Goal: Task Accomplishment & Management: Complete application form

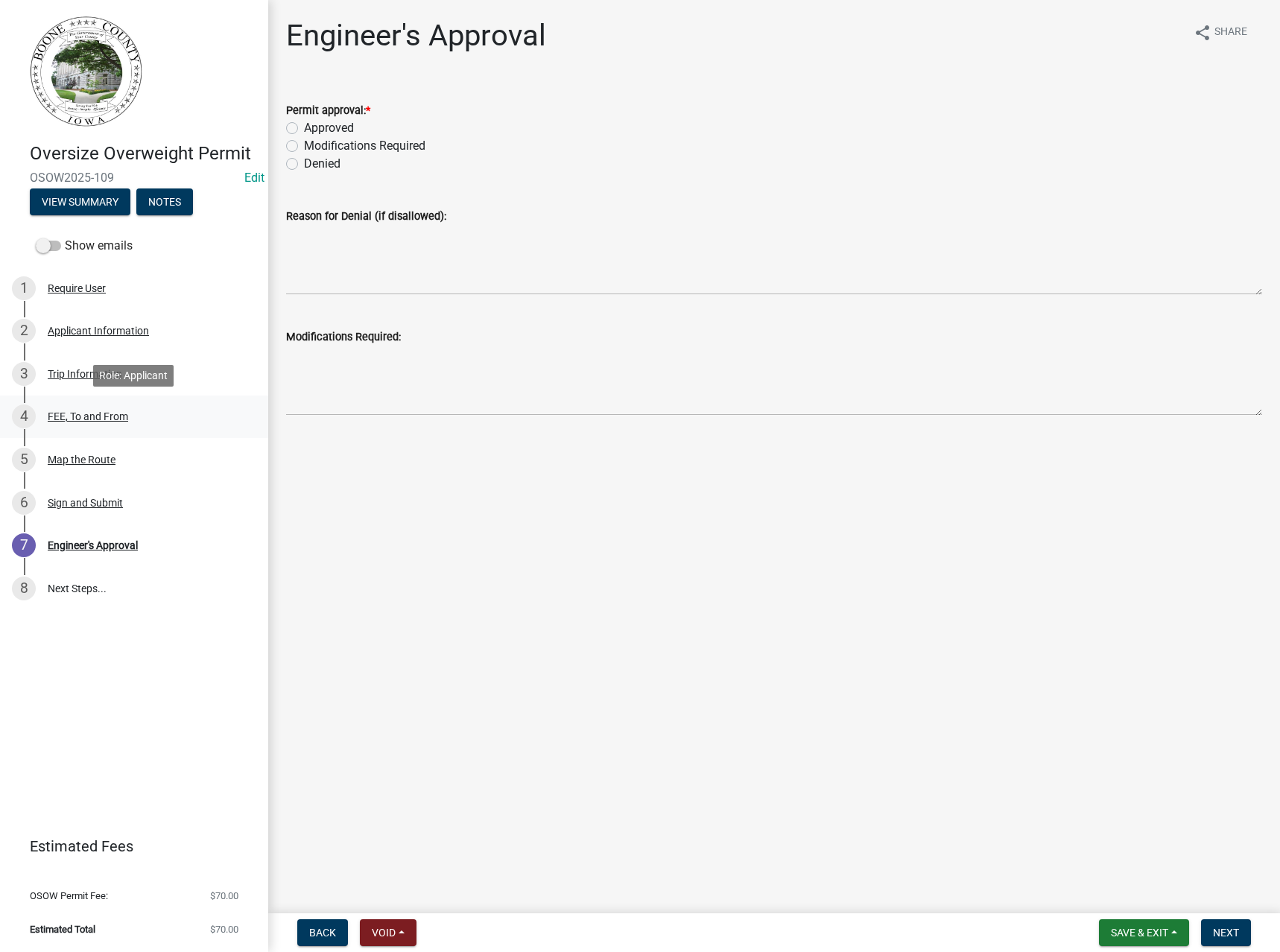
click at [83, 419] on div "FEE, To and From" at bounding box center [88, 417] width 81 height 11
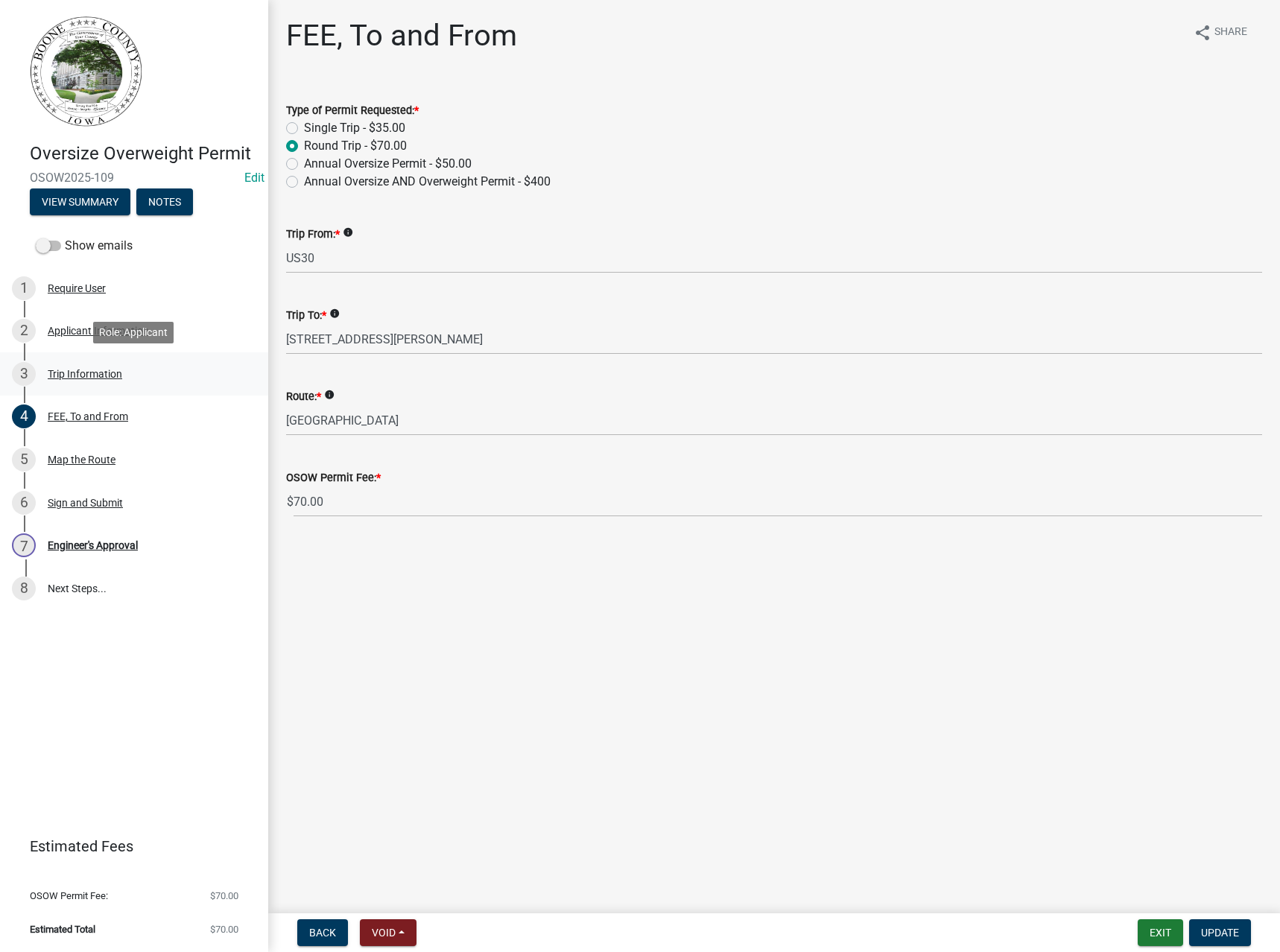
click at [79, 371] on div "Trip Information" at bounding box center [85, 374] width 75 height 11
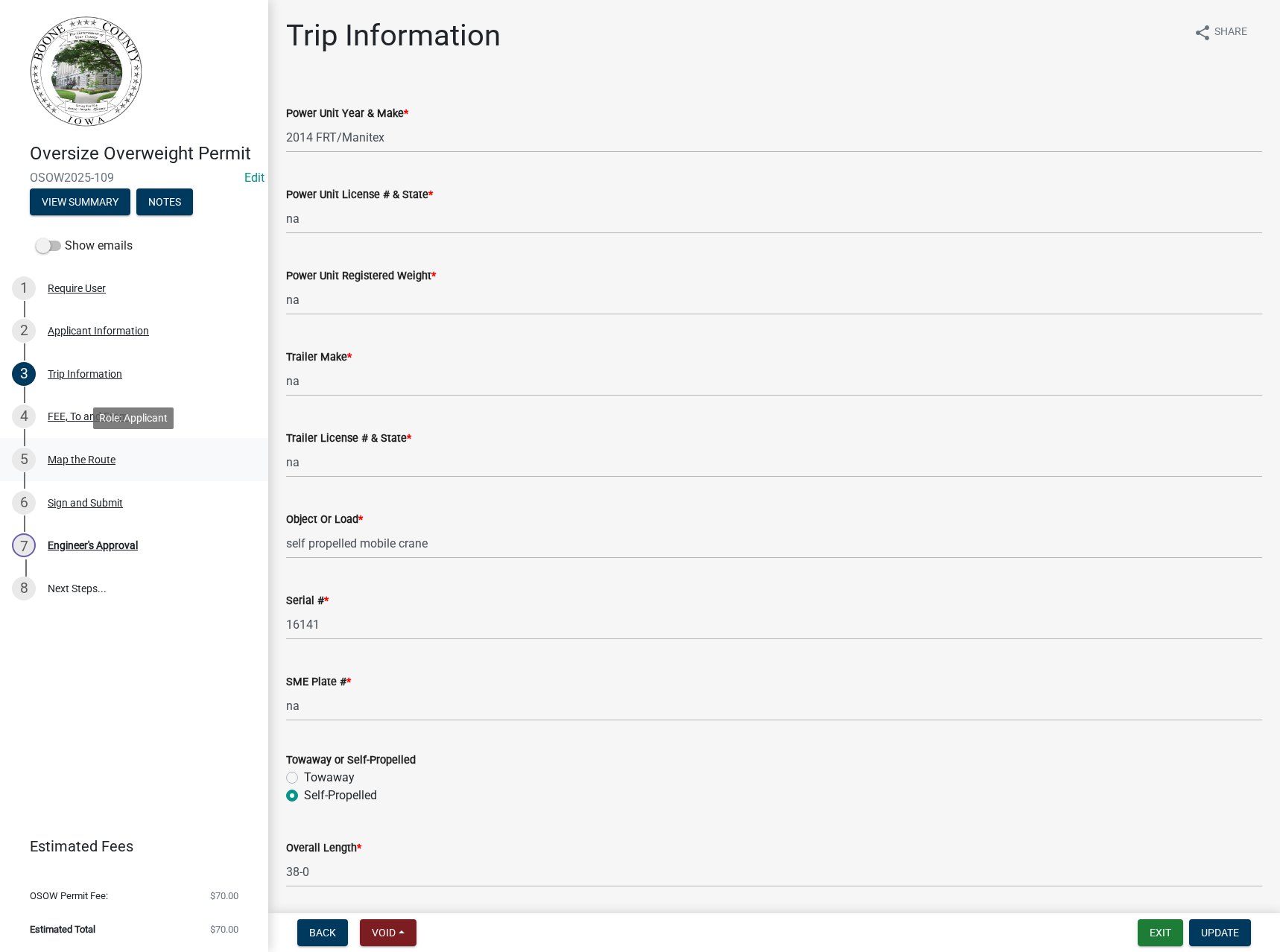
click at [68, 456] on div "Map the Route" at bounding box center [82, 460] width 68 height 11
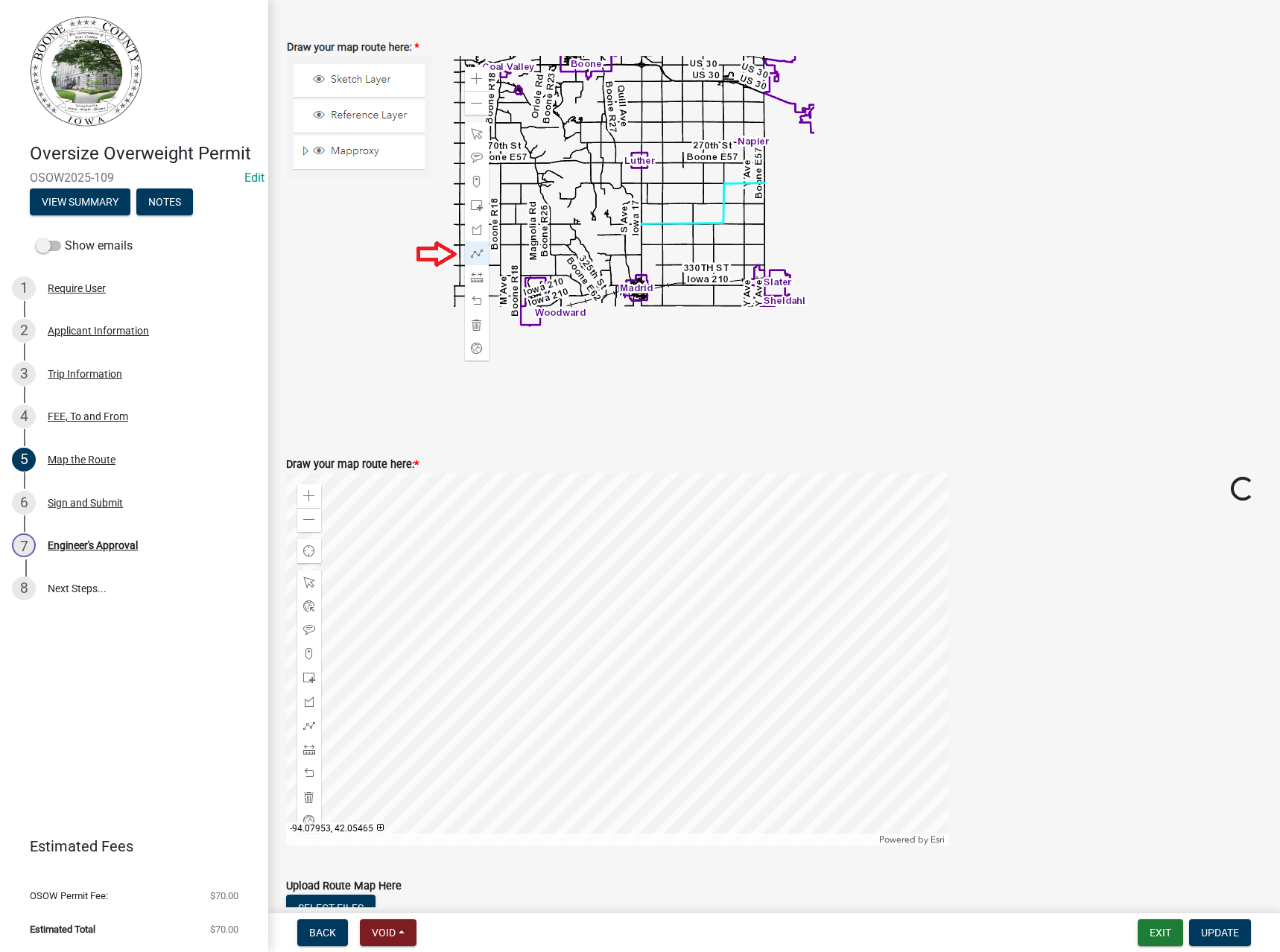
scroll to position [372, 0]
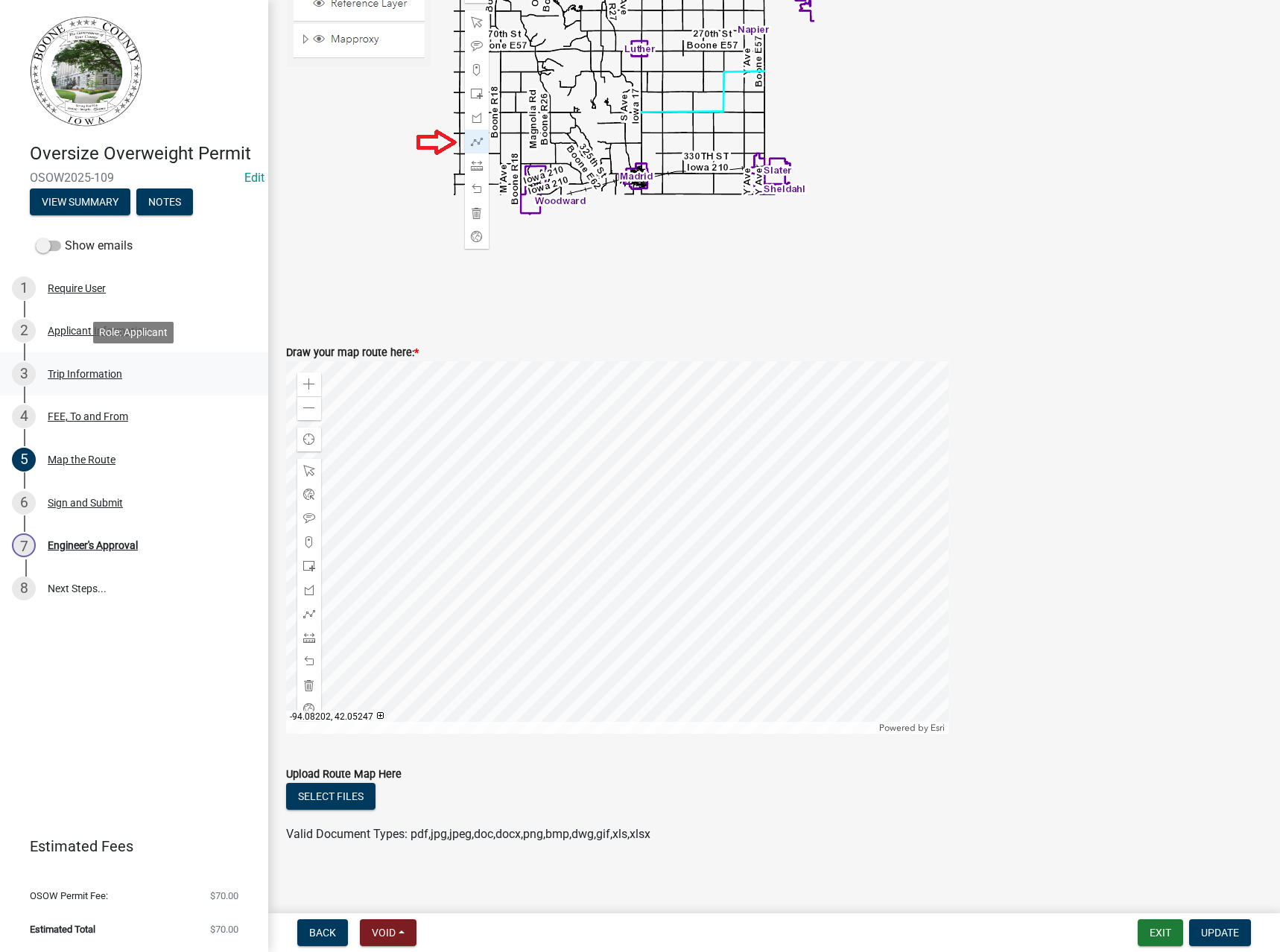
click at [84, 375] on div "Trip Information" at bounding box center [85, 374] width 75 height 11
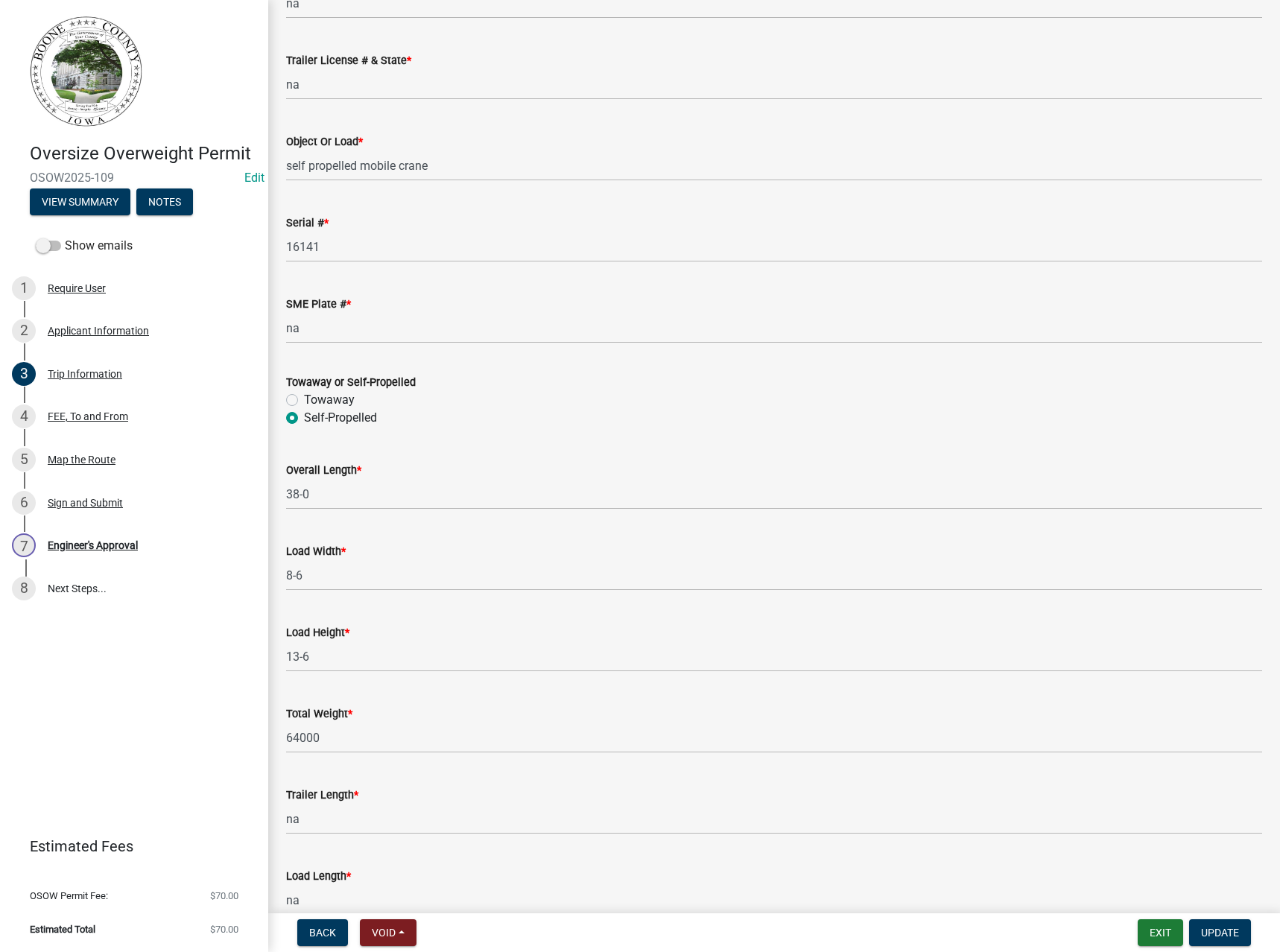
scroll to position [354, 0]
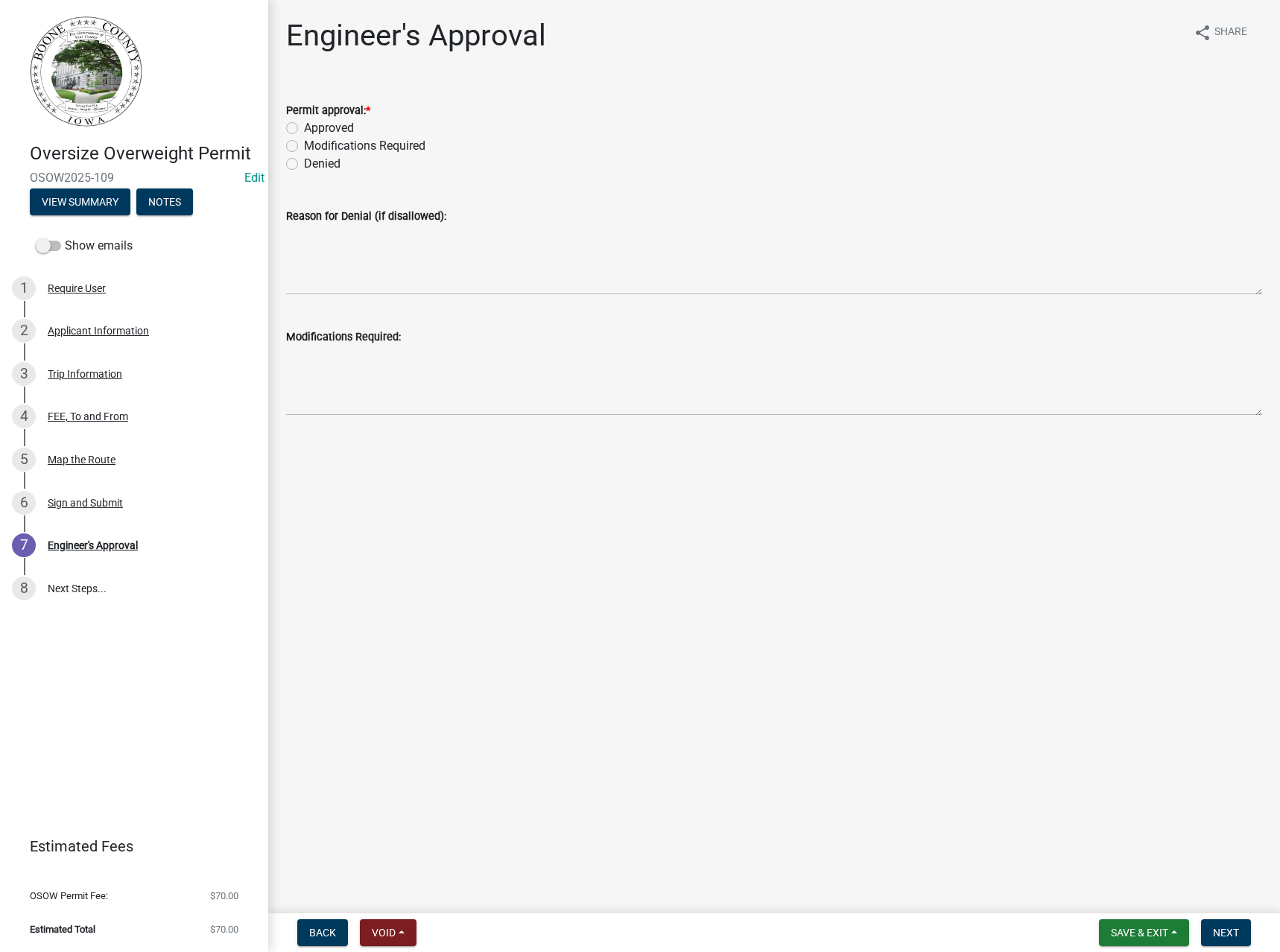
click at [329, 123] on label "Approved" at bounding box center [329, 128] width 50 height 18
click at [314, 123] on input "Approved" at bounding box center [308, 124] width 10 height 10
radio input "true"
click at [1235, 928] on span "Next" at bounding box center [1225, 932] width 26 height 12
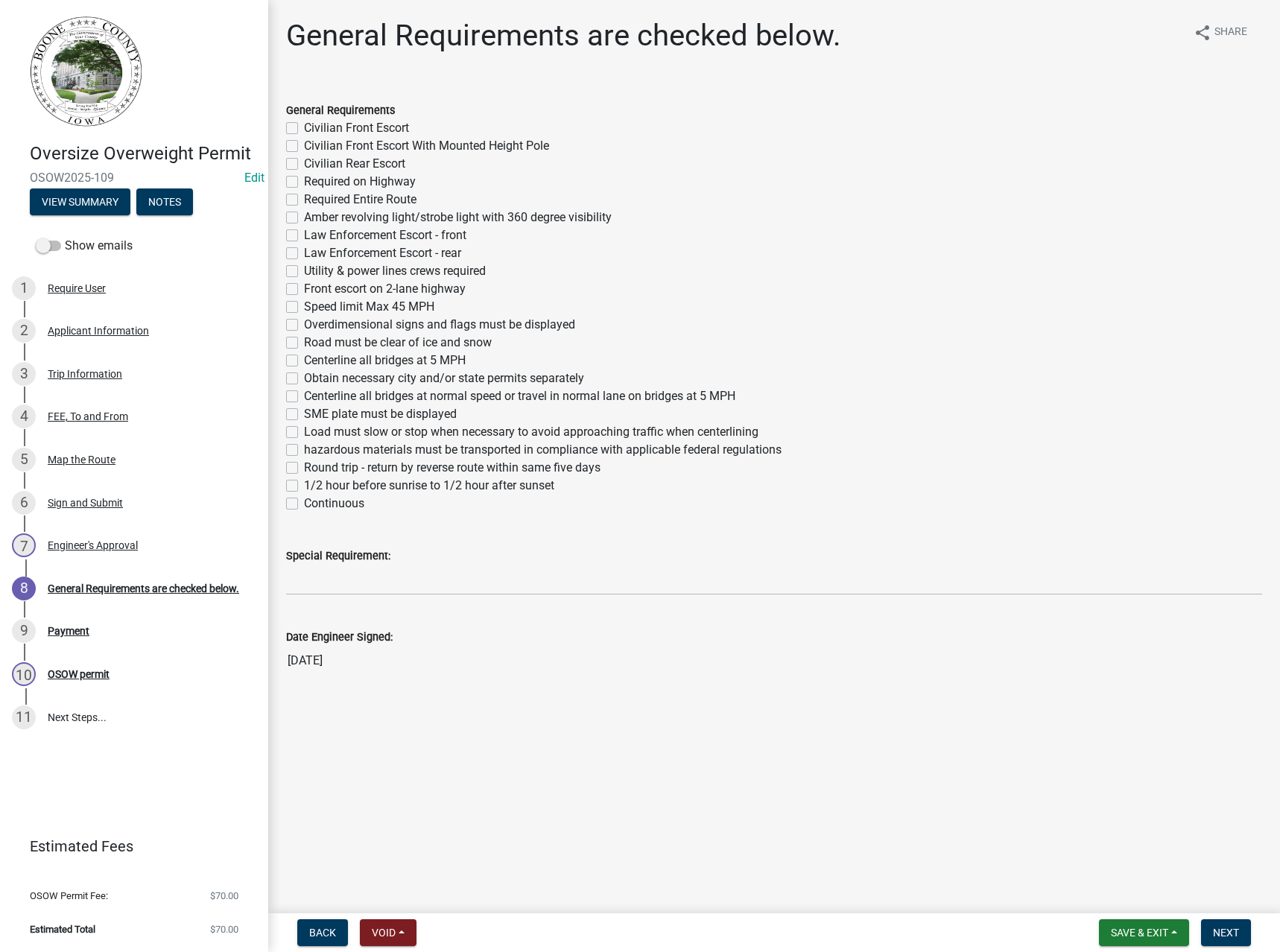
click at [350, 182] on label "Required on Highway" at bounding box center [360, 181] width 112 height 18
click at [314, 182] on input "Required on Highway" at bounding box center [308, 177] width 10 height 10
checkbox input "true"
checkbox input "false"
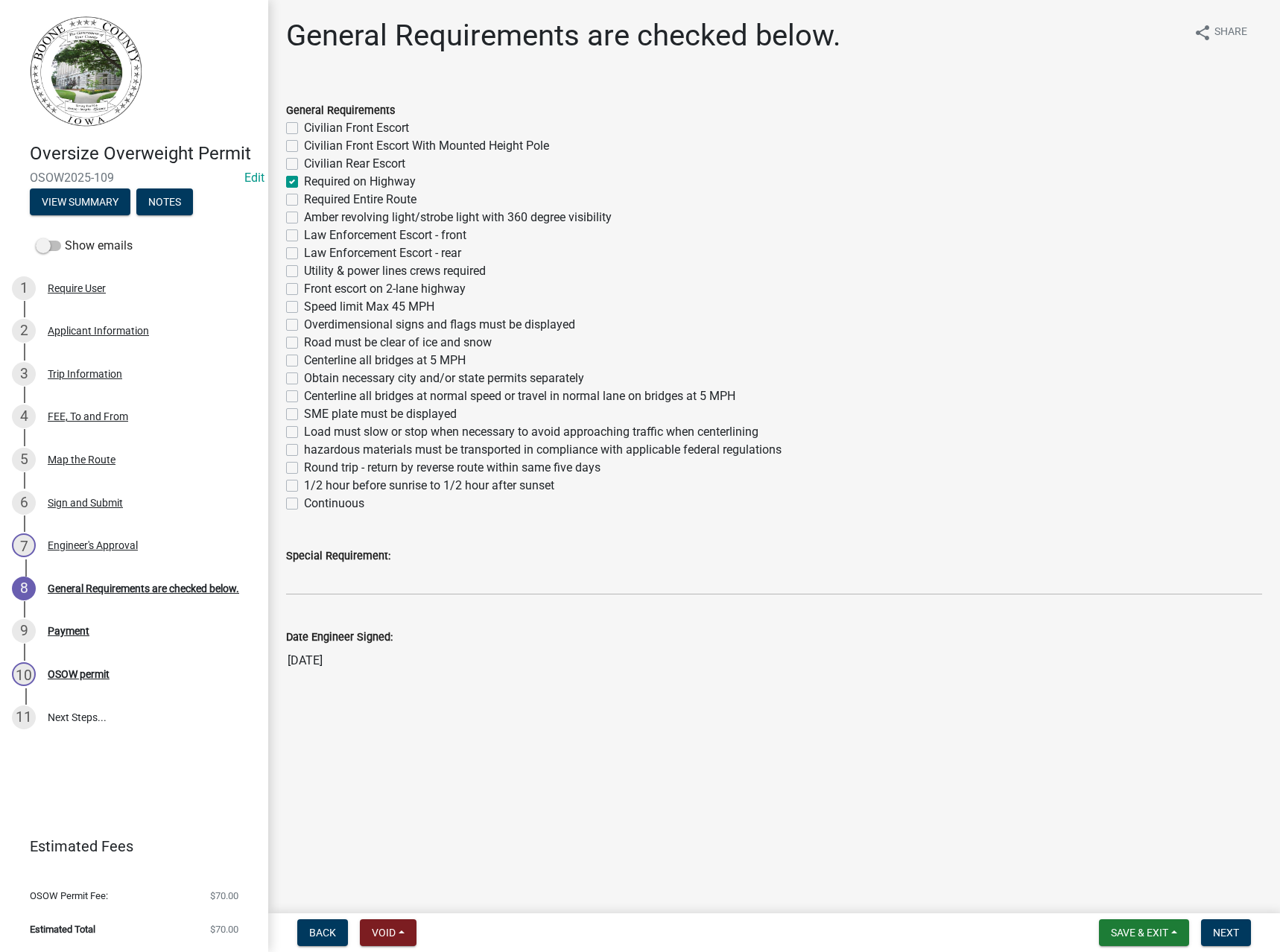
checkbox input "false"
checkbox input "true"
checkbox input "false"
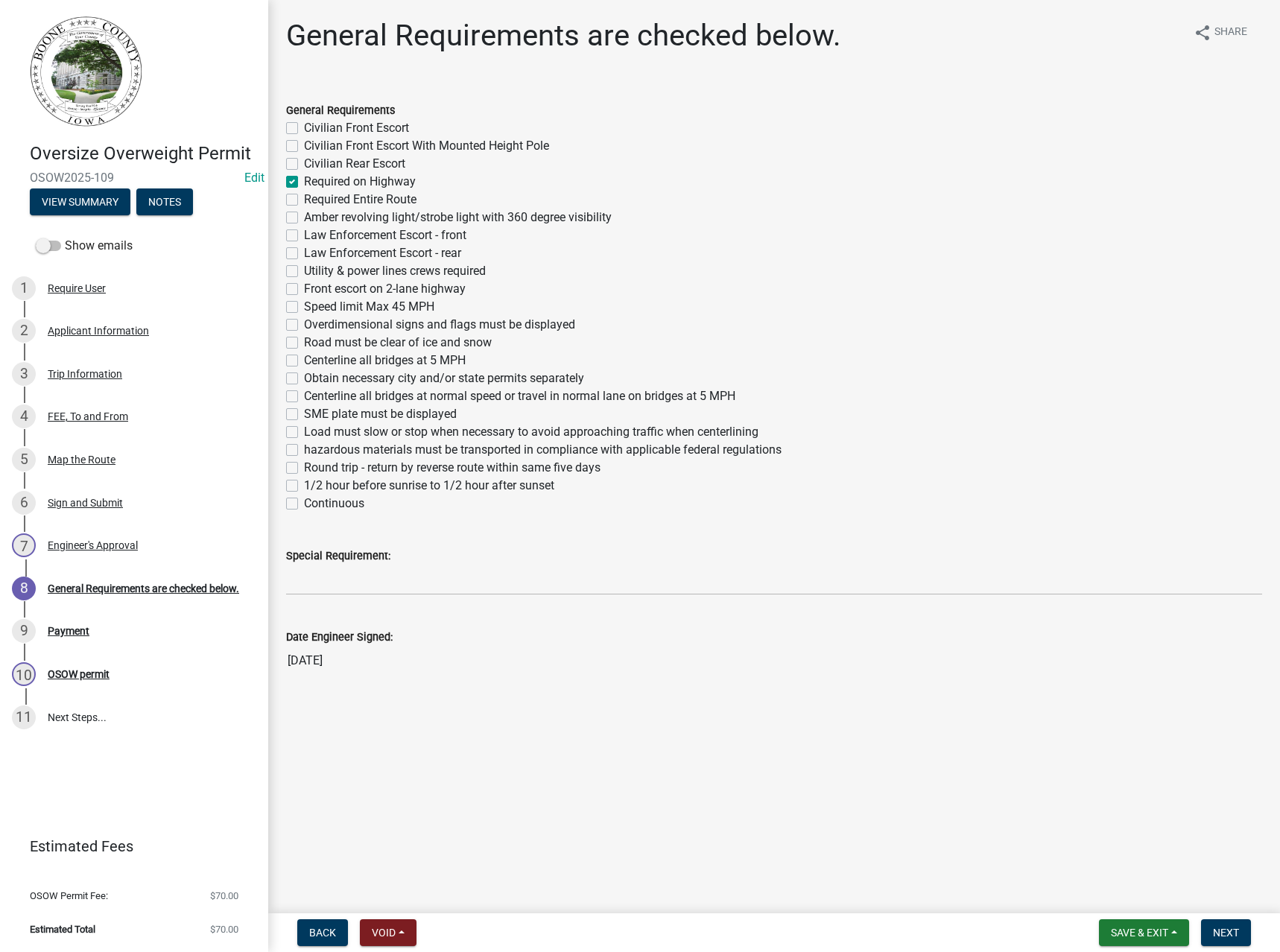
checkbox input "false"
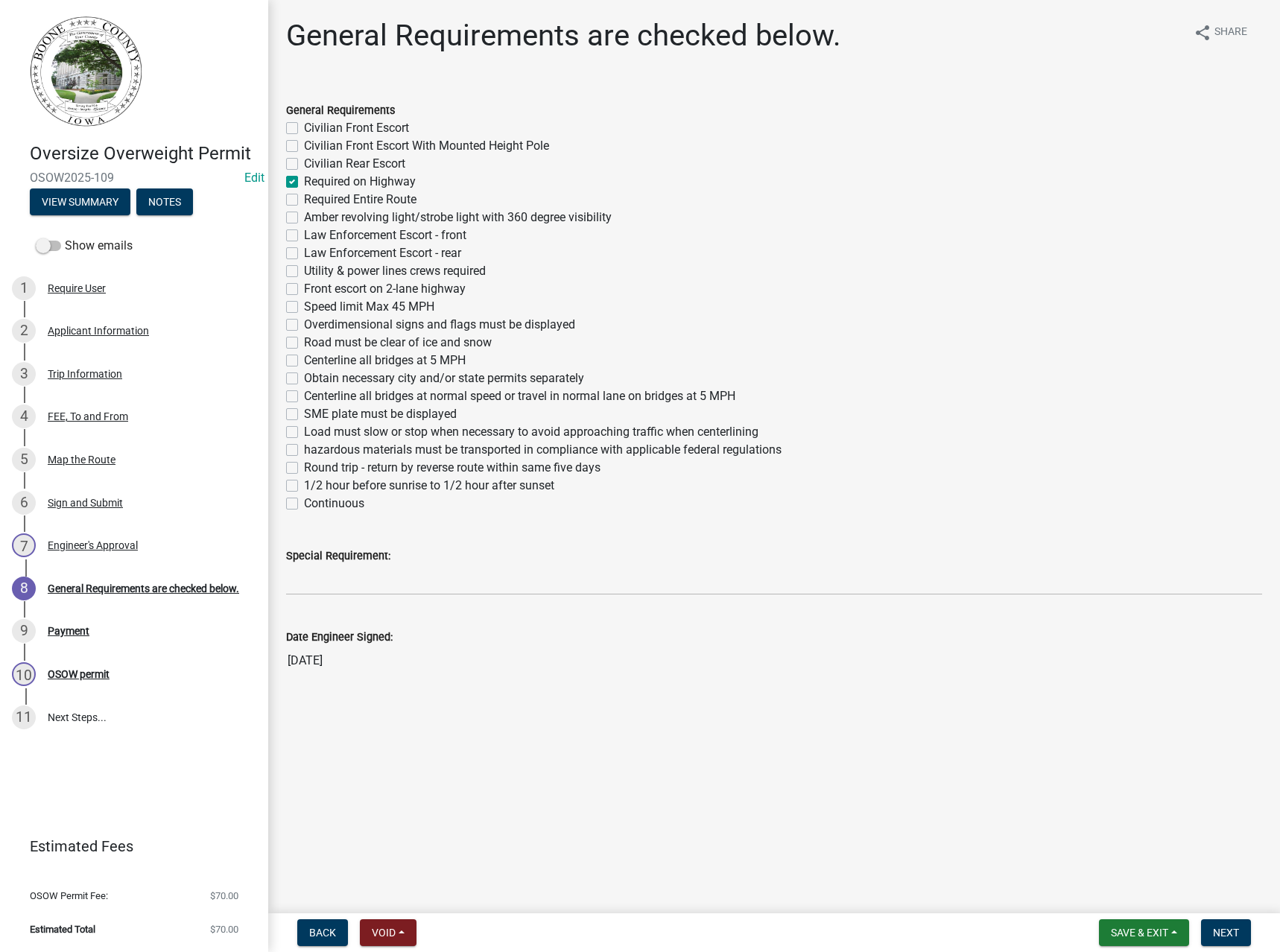
checkbox input "false"
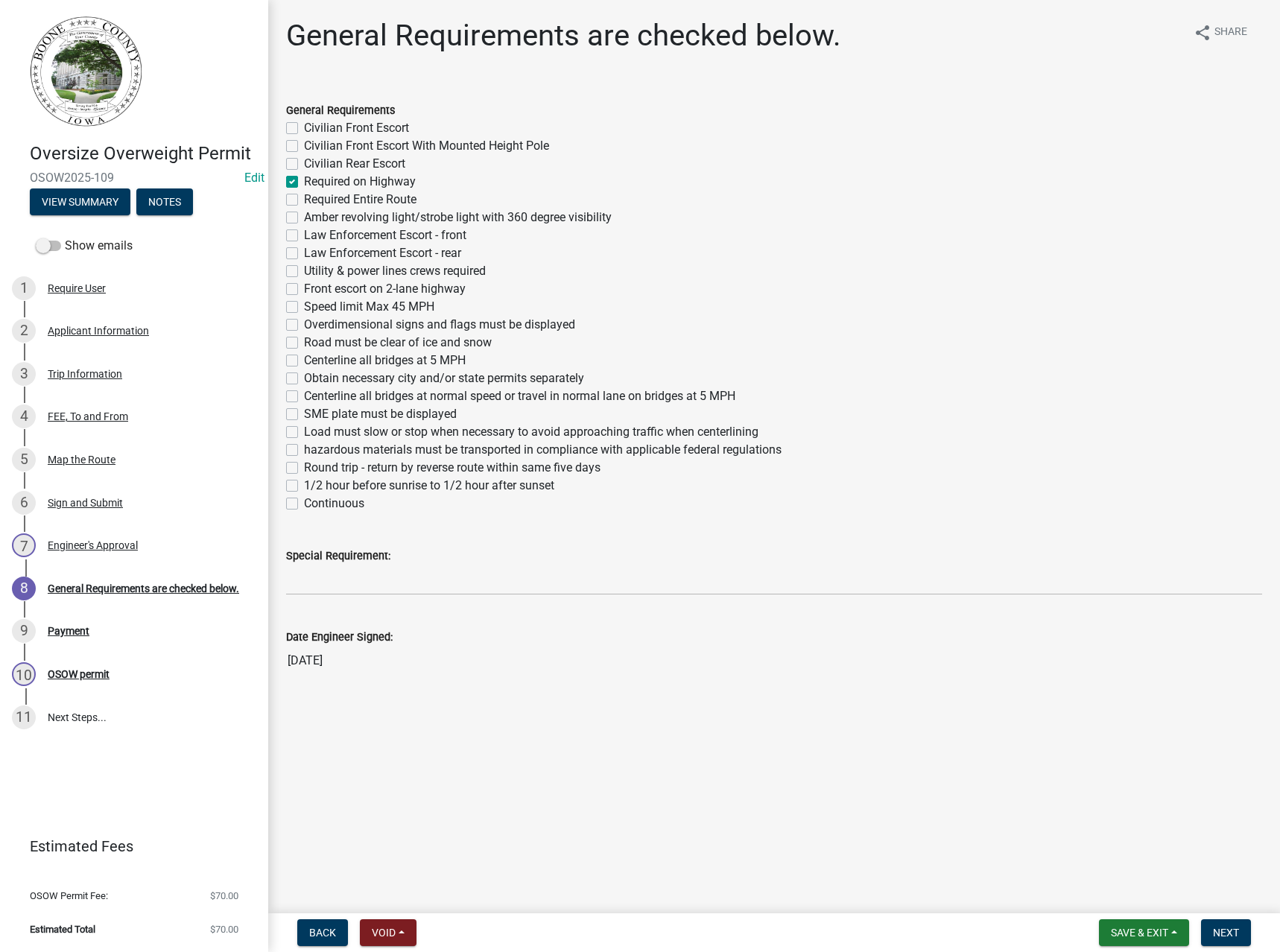
checkbox input "false"
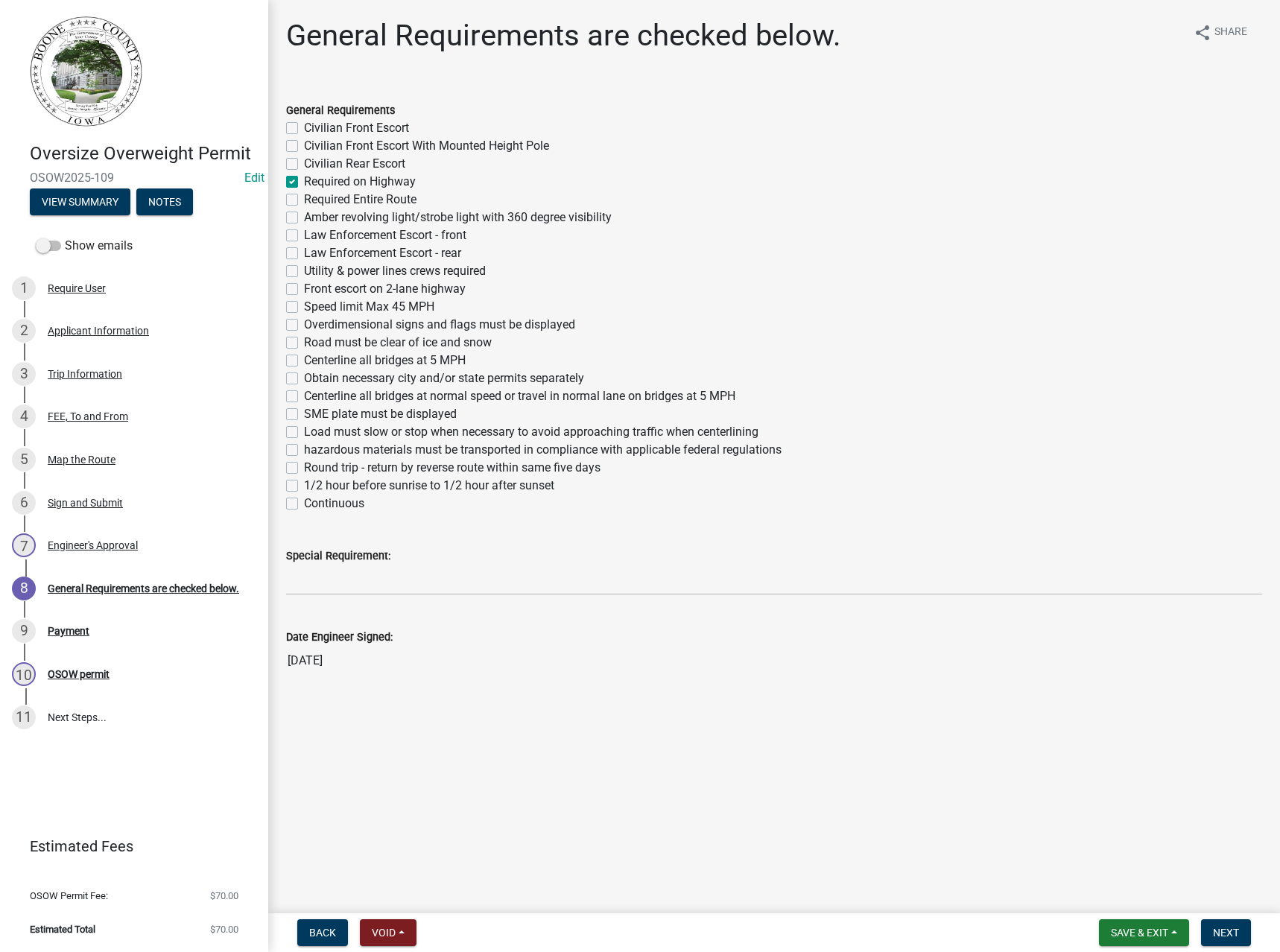
click at [359, 380] on label "Obtain necessary city and/or state permits separately" at bounding box center [444, 379] width 280 height 18
click at [314, 380] on input "Obtain necessary city and/or state permits separately" at bounding box center [308, 374] width 10 height 10
checkbox input "true"
checkbox input "false"
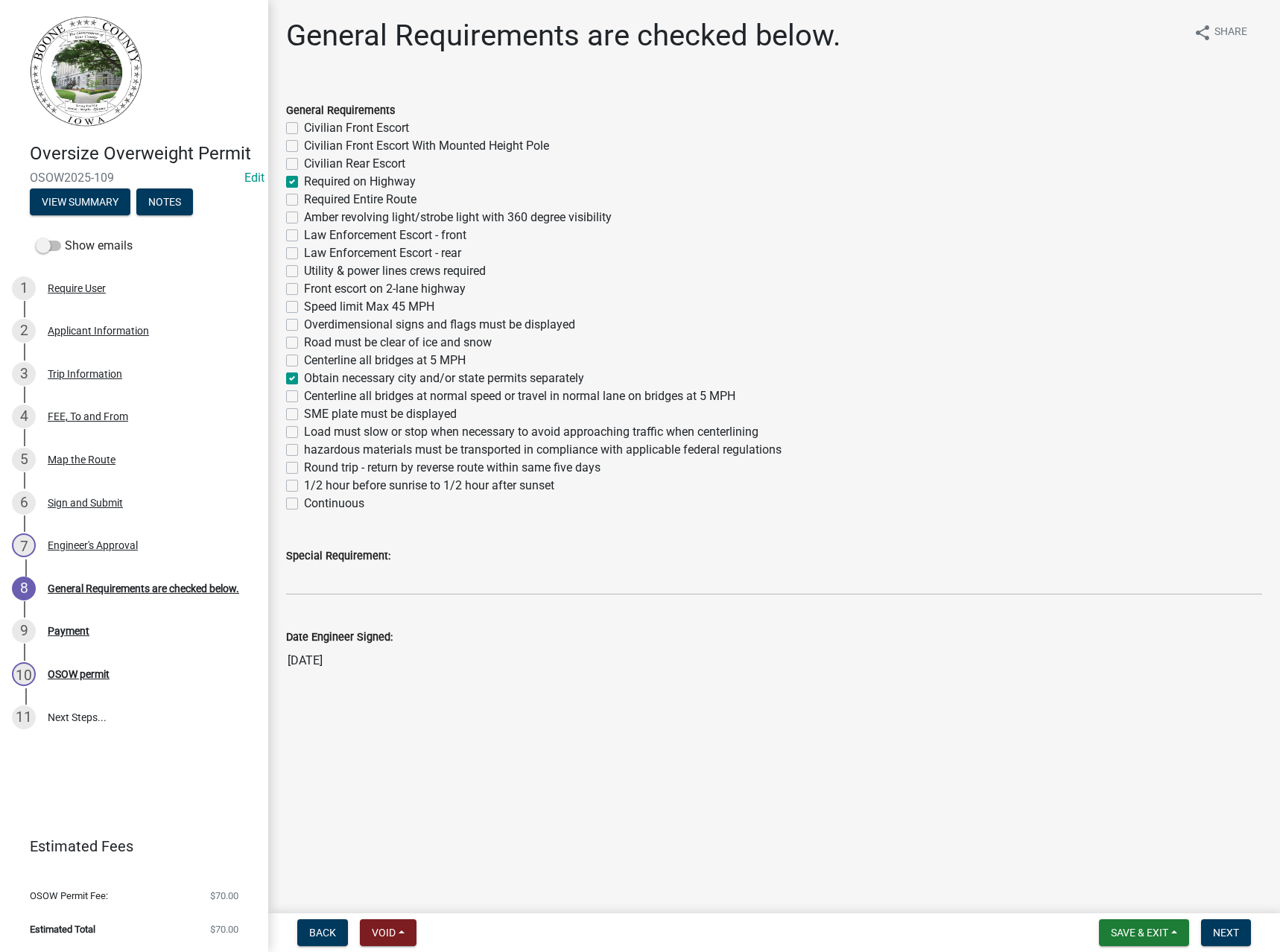
checkbox input "false"
checkbox input "true"
checkbox input "false"
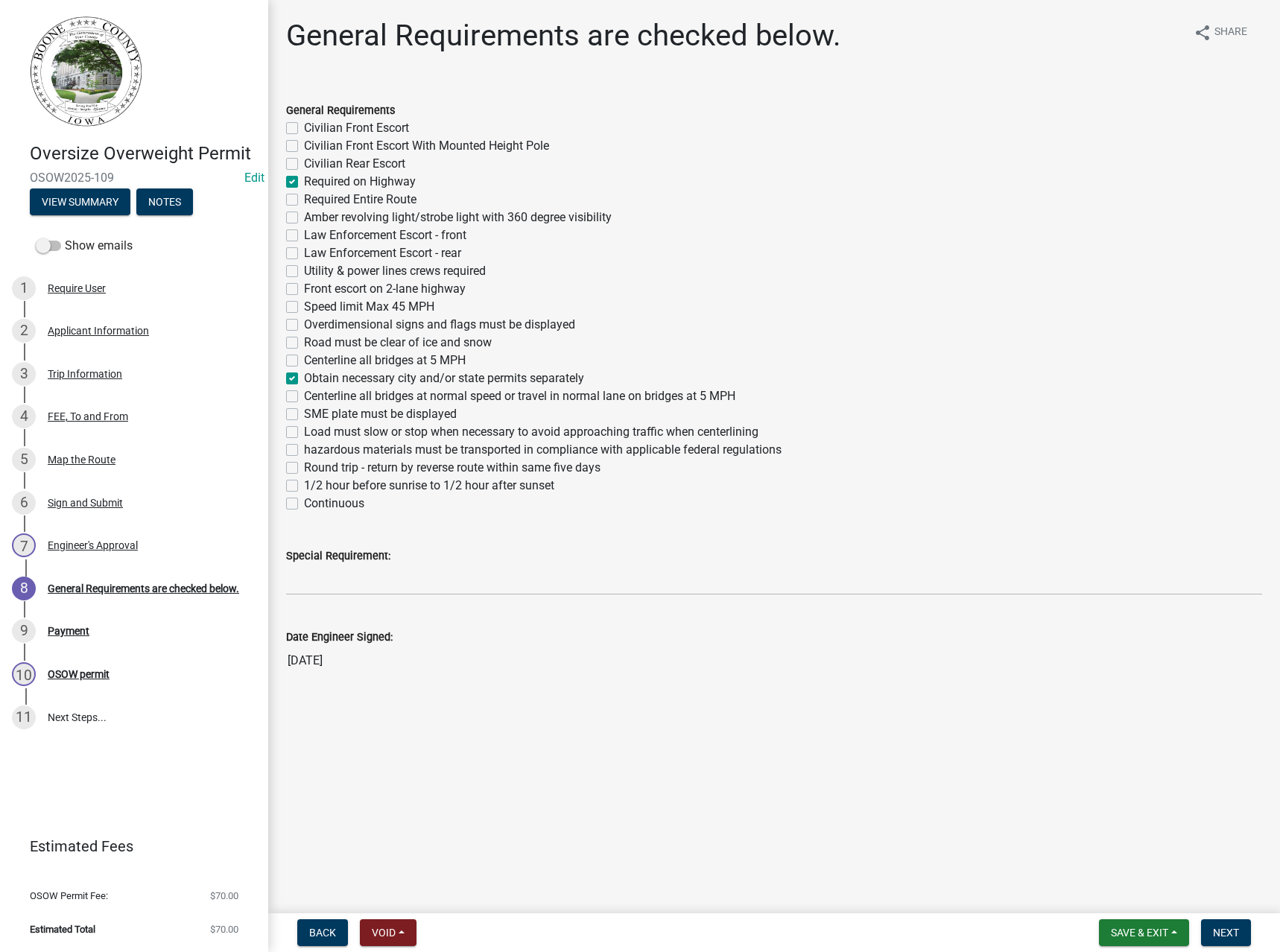
checkbox input "false"
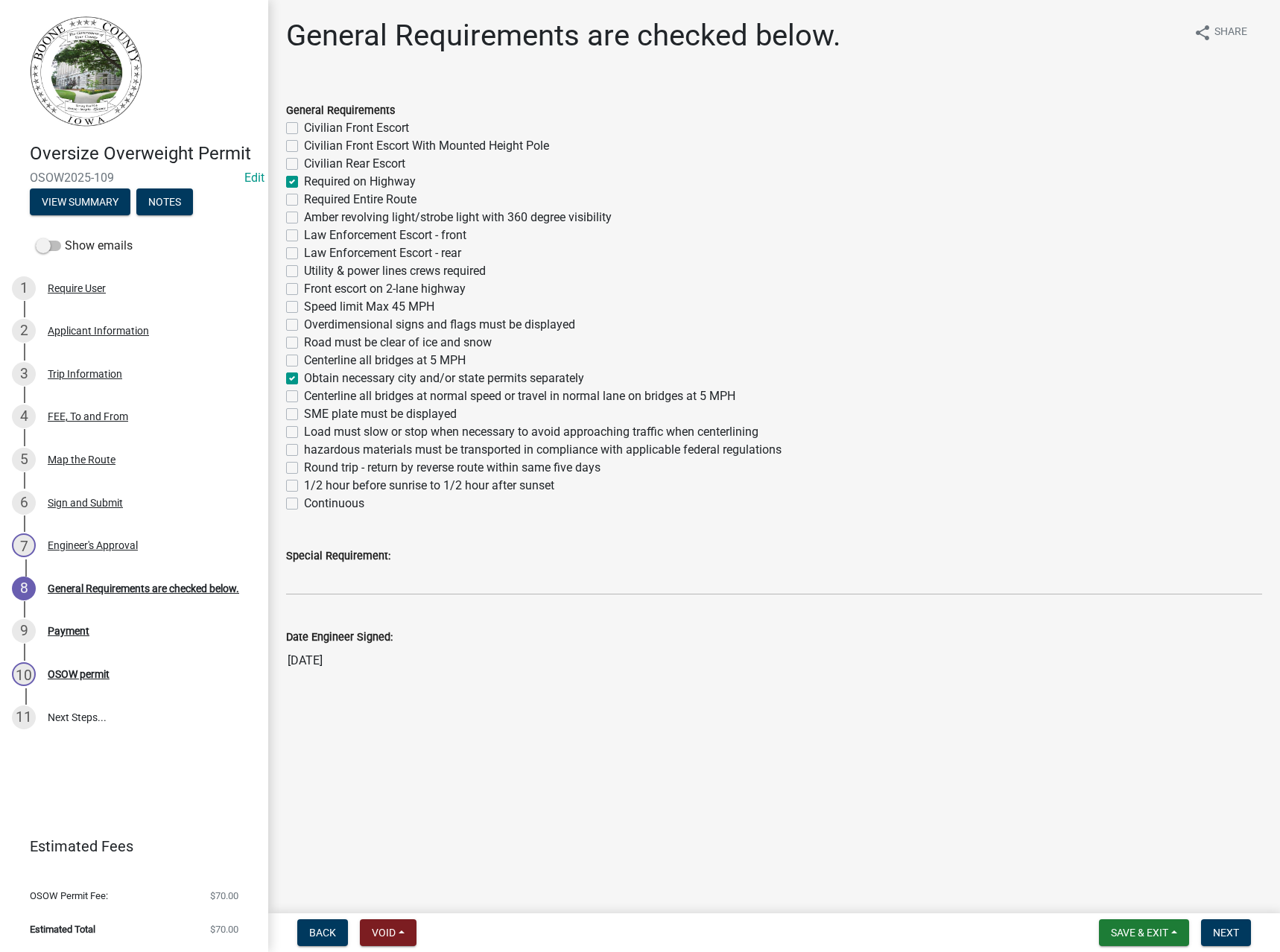
checkbox input "false"
checkbox input "true"
checkbox input "false"
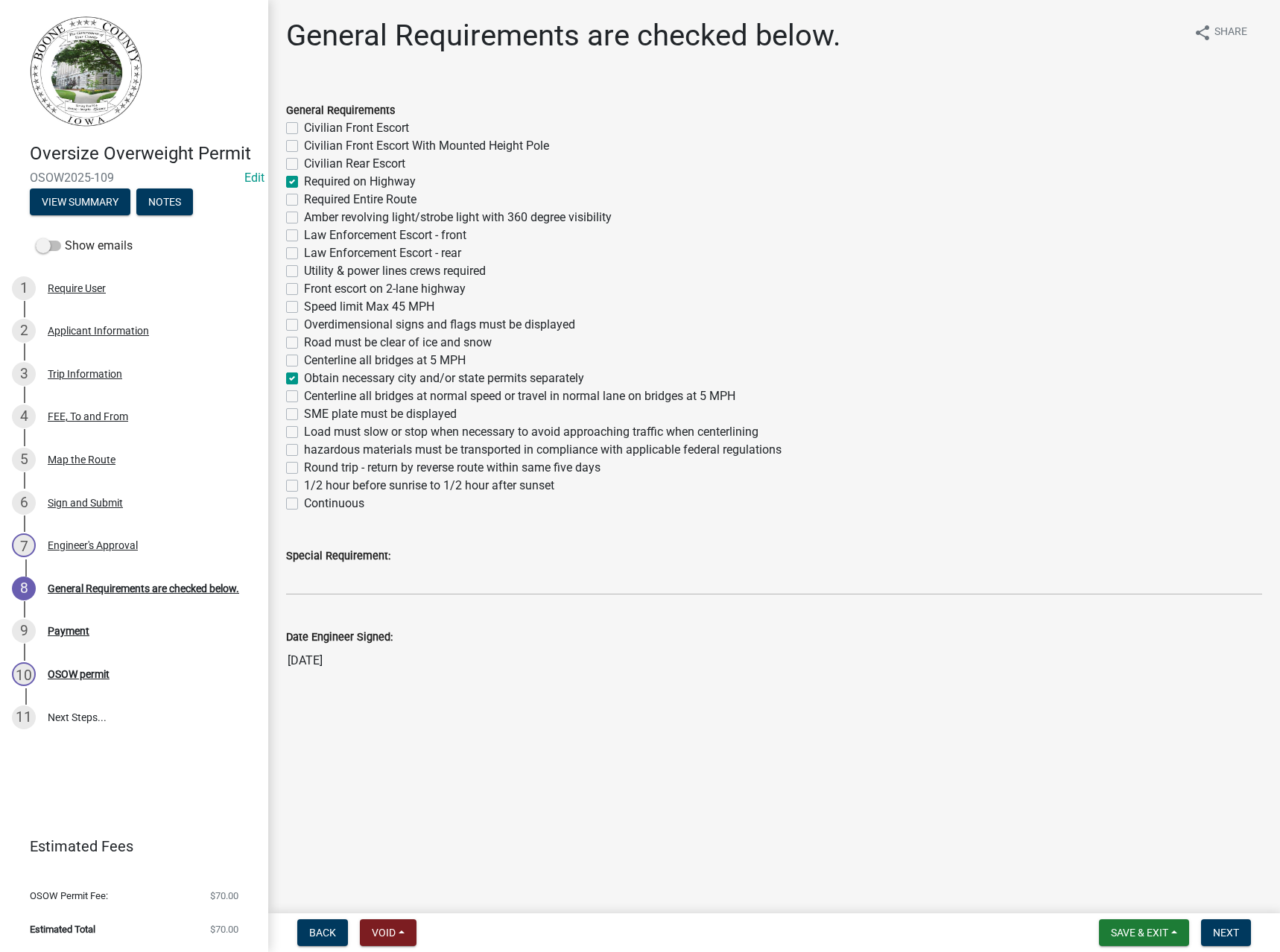
checkbox input "false"
click at [318, 504] on label "Continuous" at bounding box center [334, 503] width 60 height 18
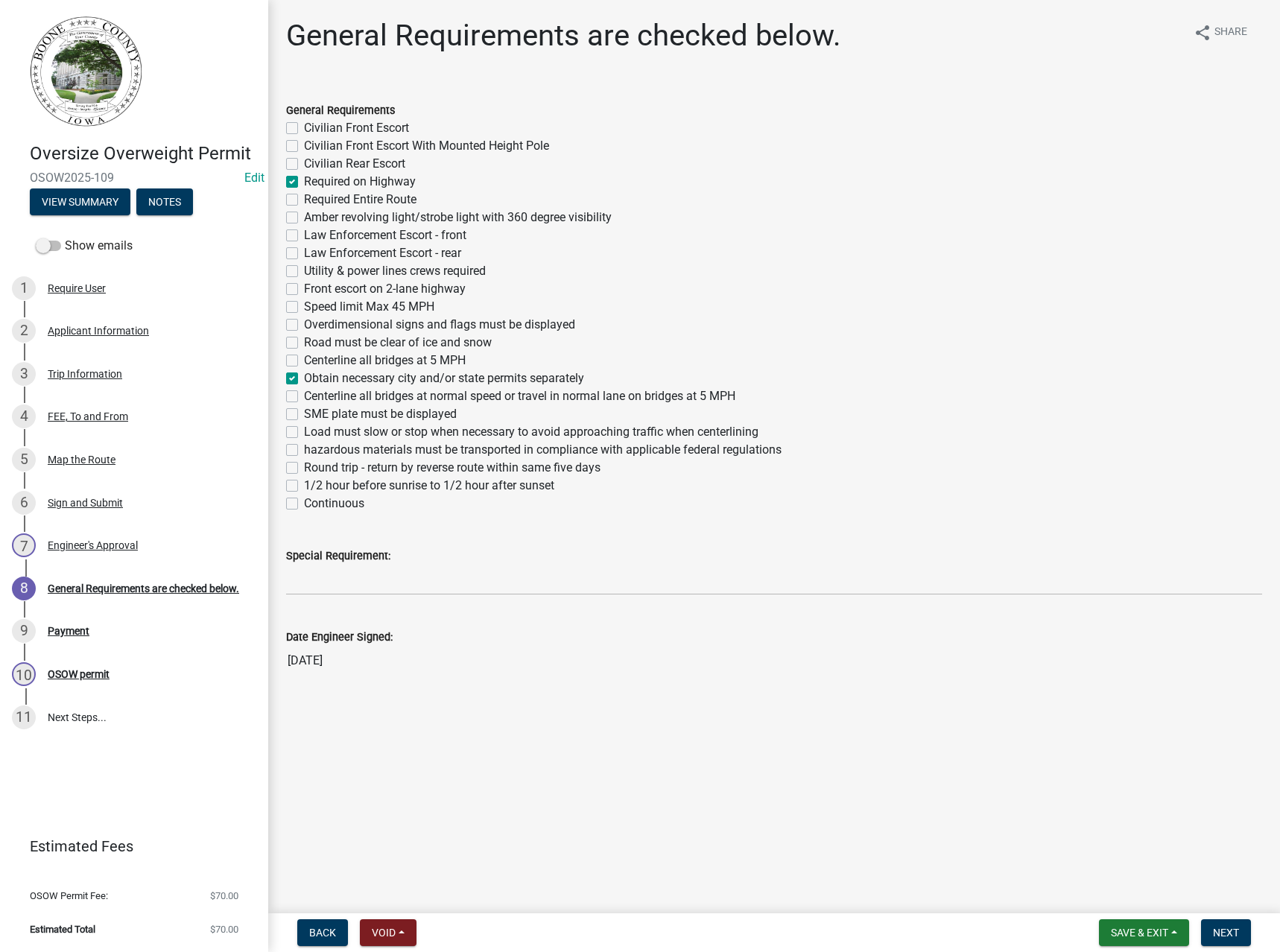
click at [314, 504] on input "Continuous" at bounding box center [308, 499] width 10 height 10
checkbox input "true"
checkbox input "false"
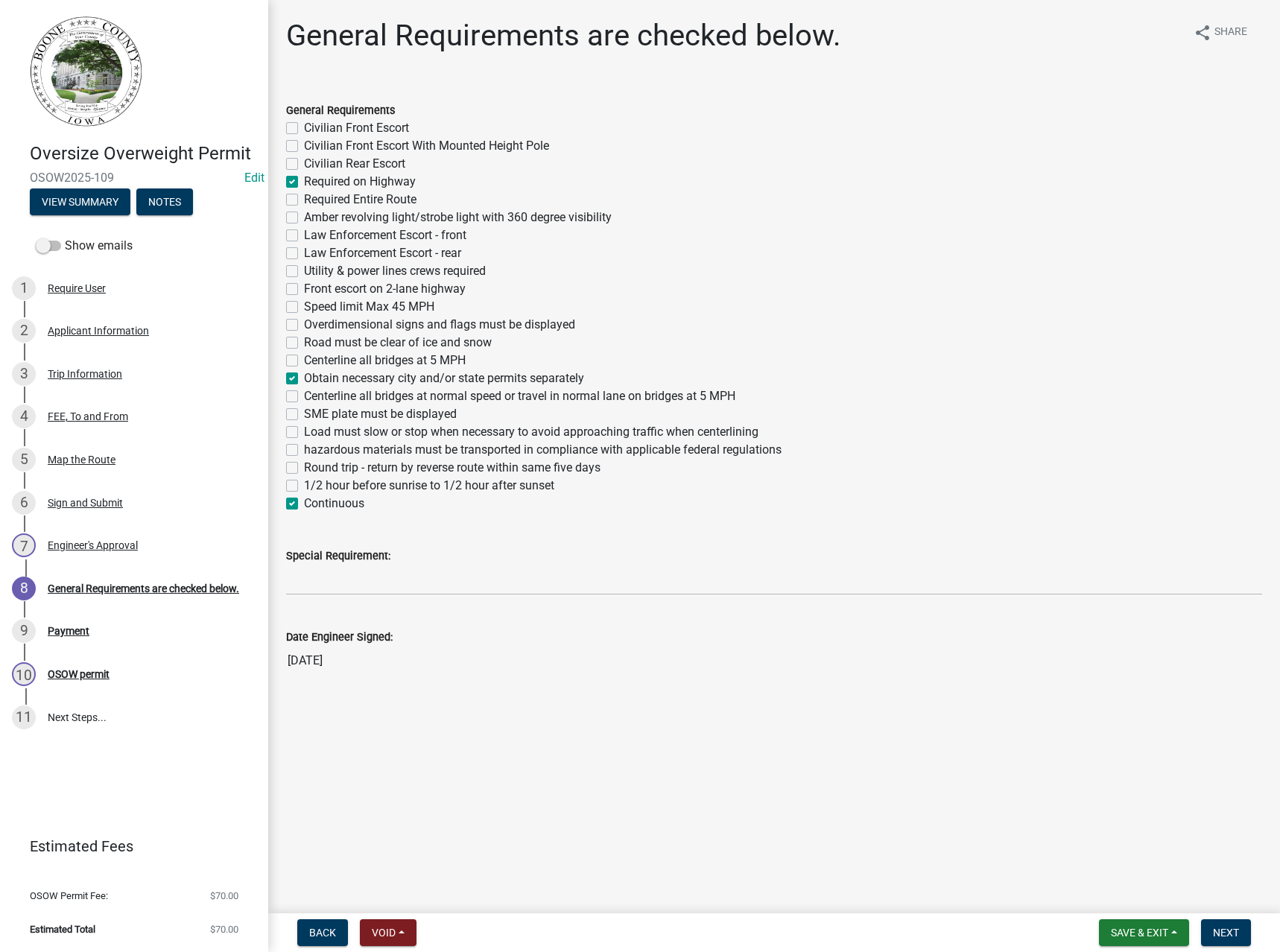
checkbox input "true"
checkbox input "false"
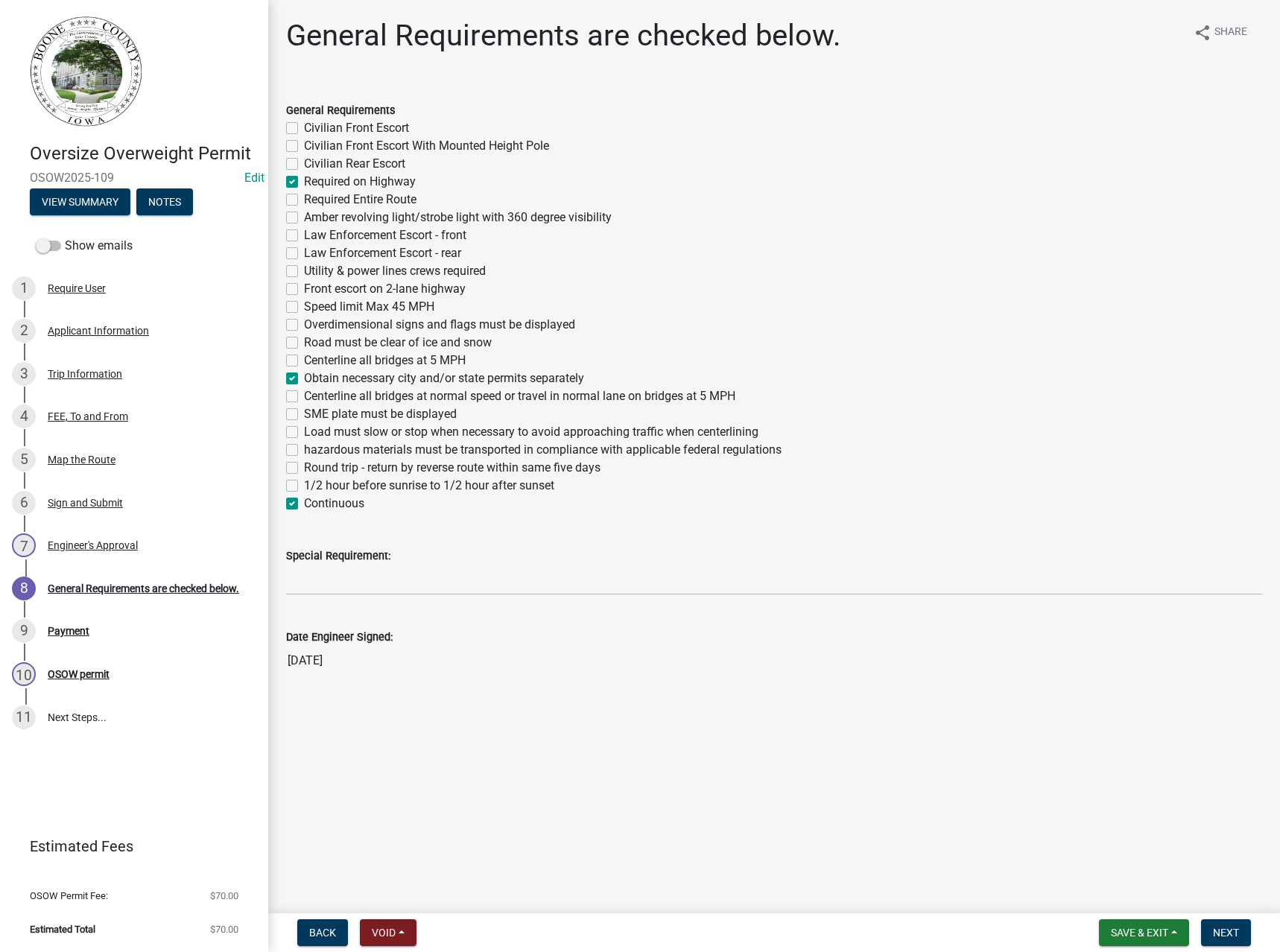
checkbox input "false"
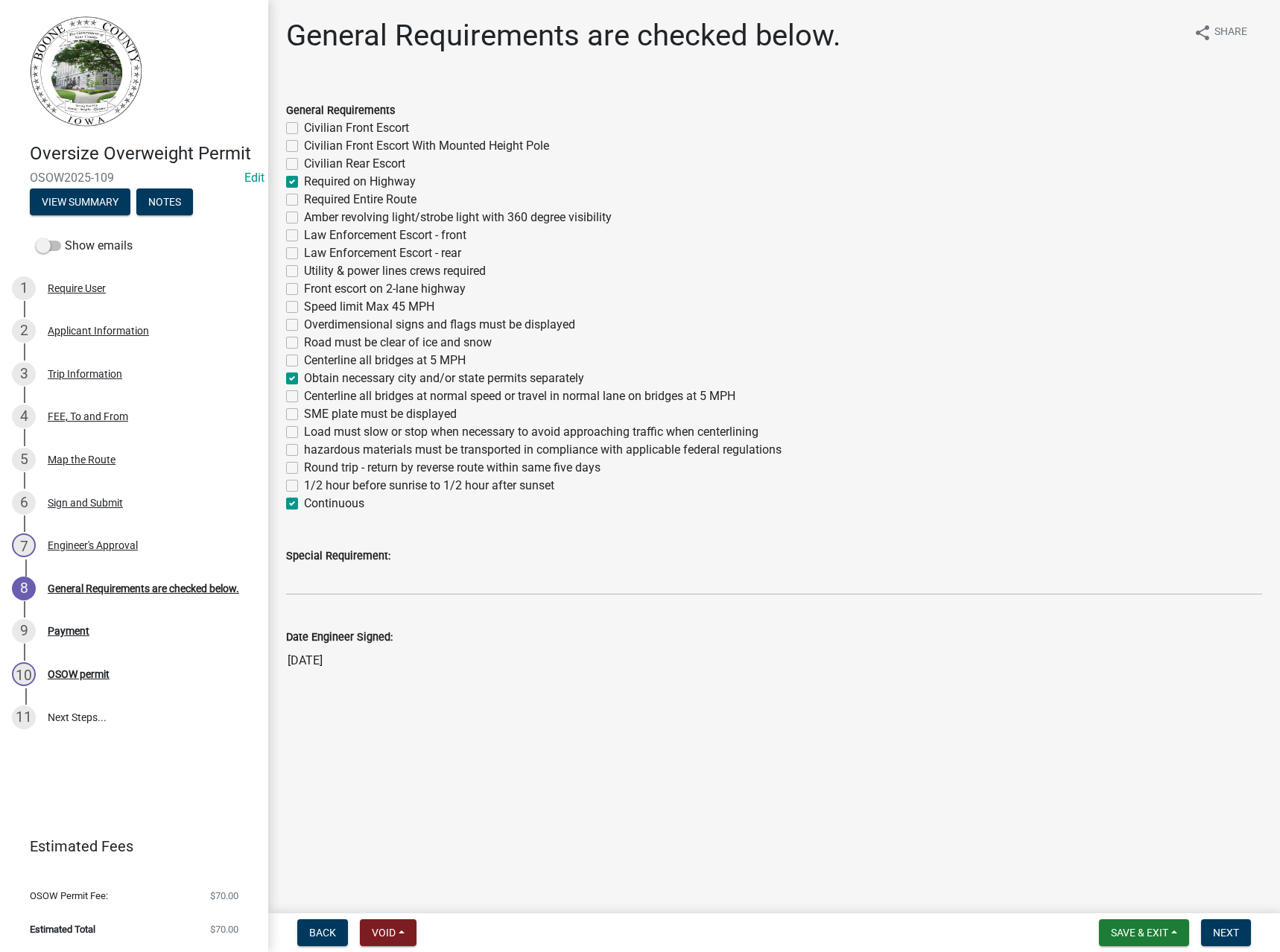
checkbox input "false"
checkbox input "true"
checkbox input "false"
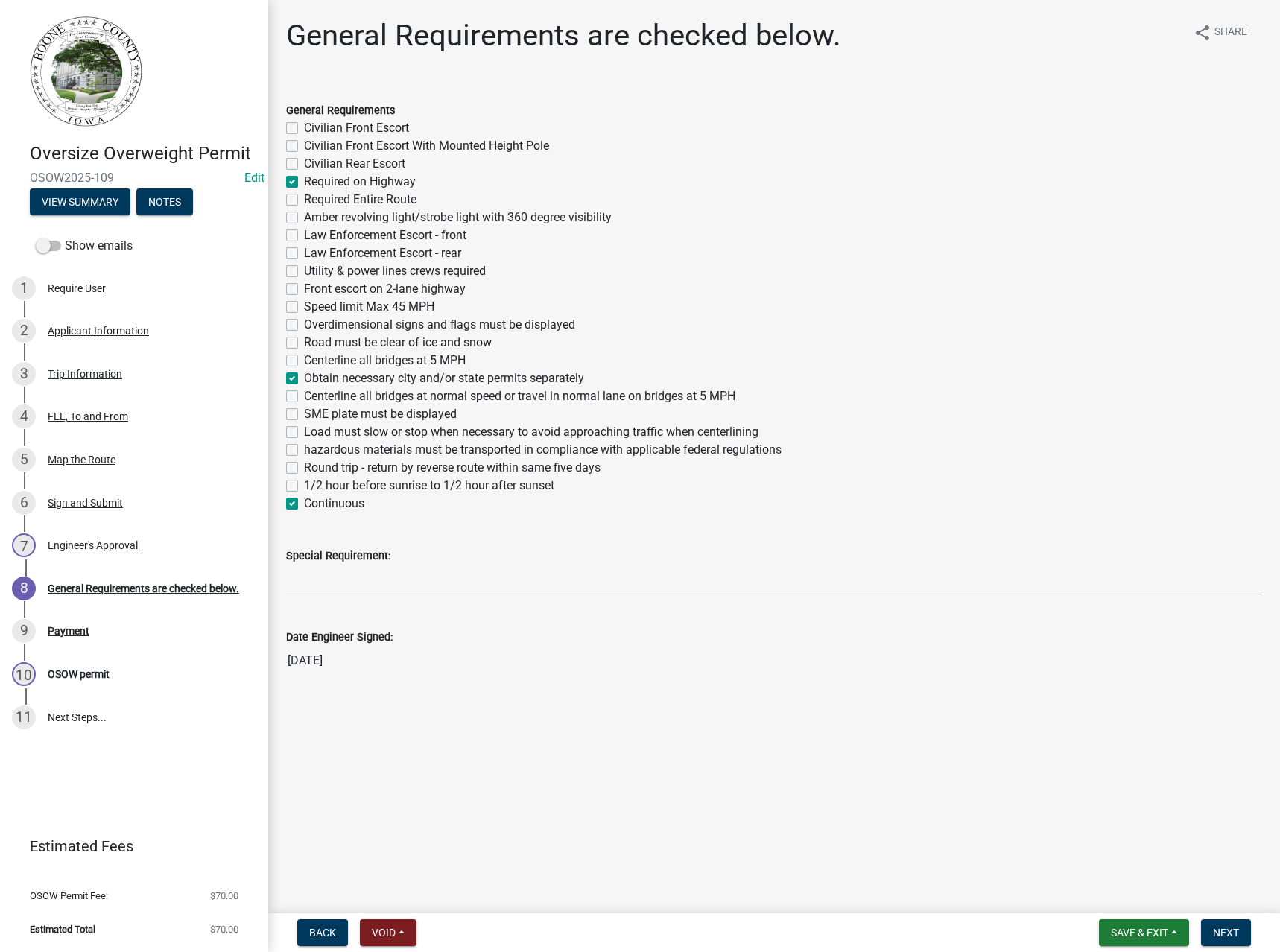
checkbox input "false"
checkbox input "true"
click at [329, 468] on label "Round trip - return by reverse route within same five days" at bounding box center [452, 468] width 297 height 18
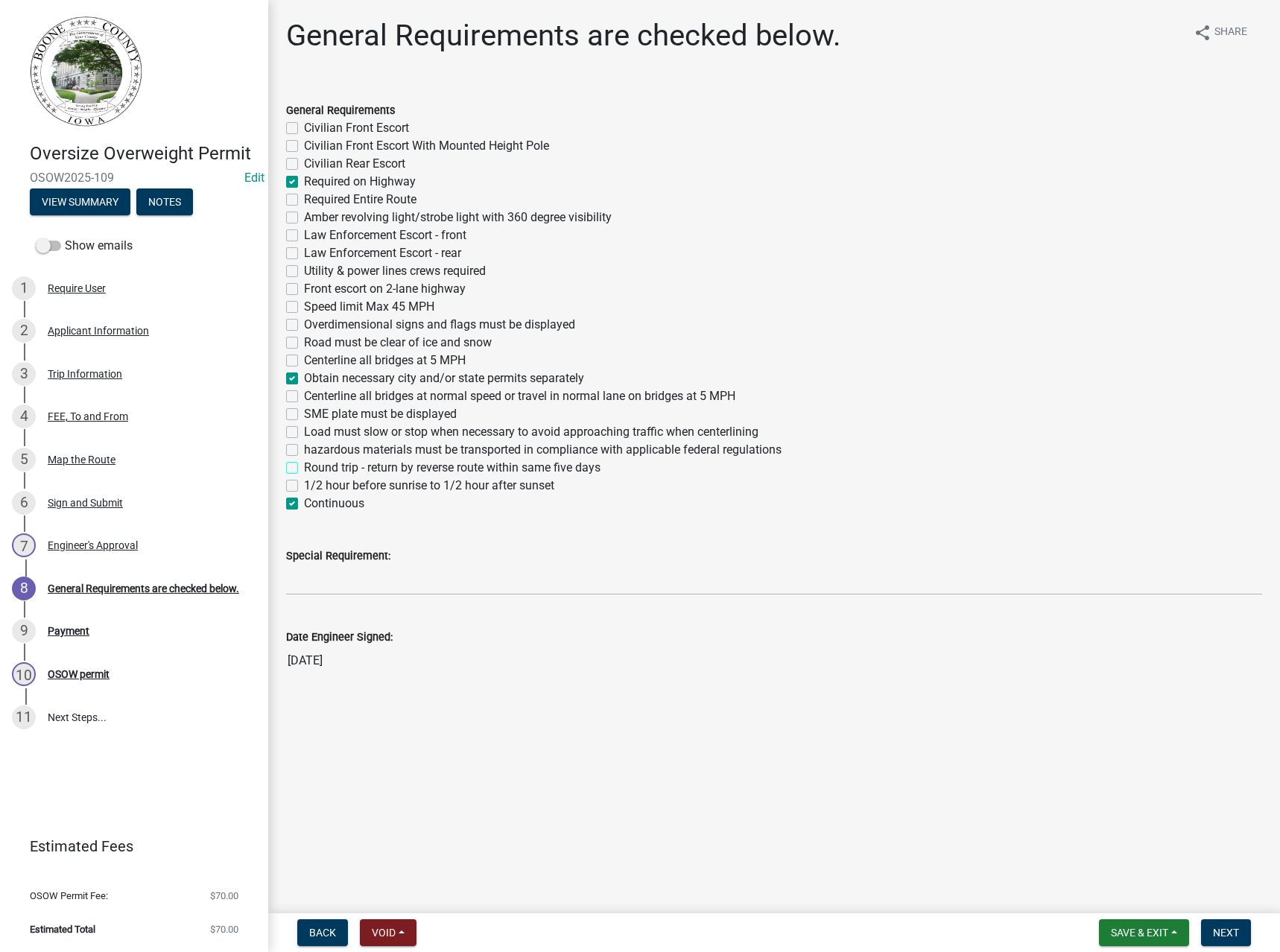
click at [314, 468] on input "Round trip - return by reverse route within same five days" at bounding box center [308, 463] width 10 height 10
checkbox input "true"
checkbox input "false"
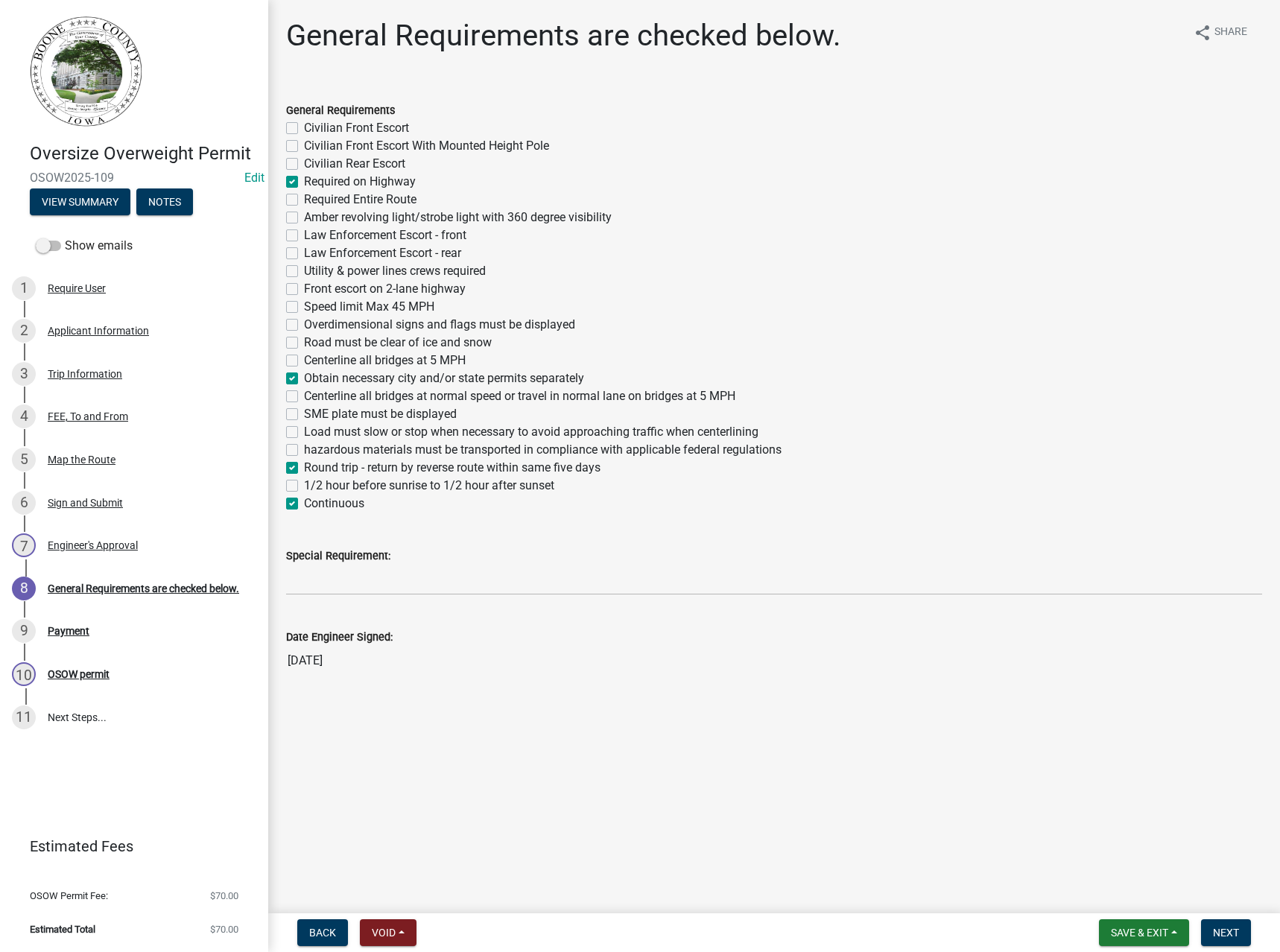
checkbox input "true"
checkbox input "false"
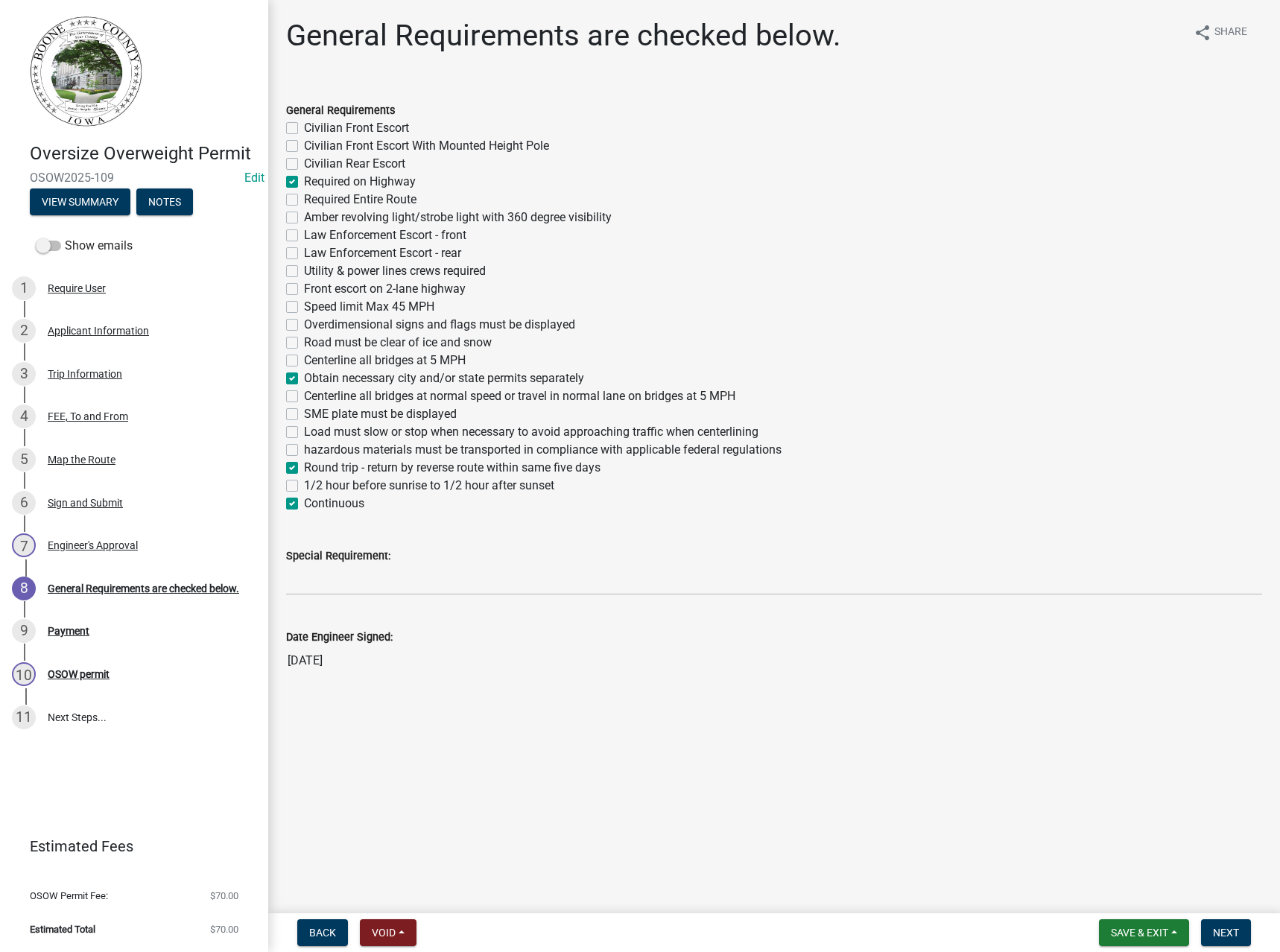
checkbox input "false"
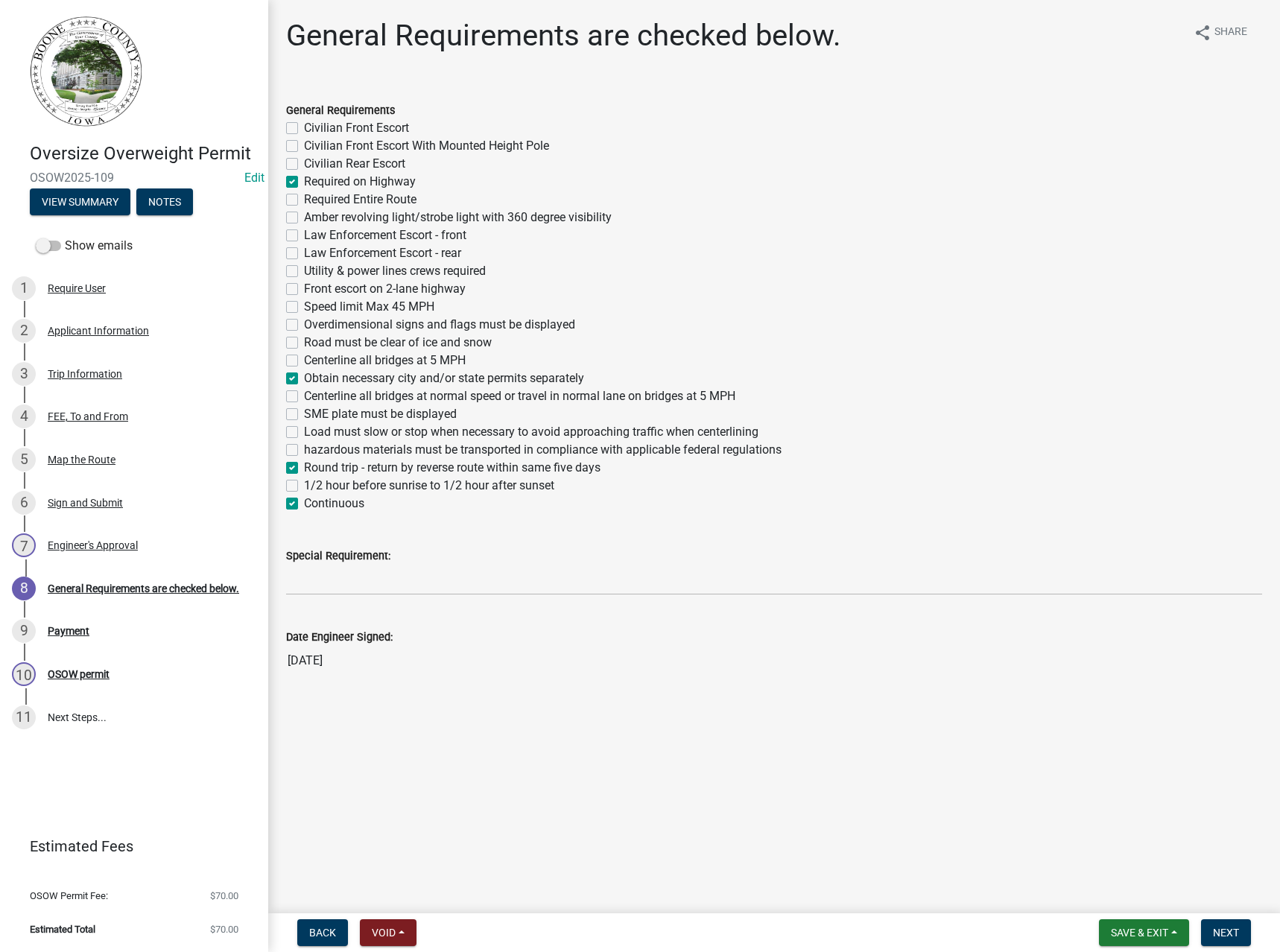
checkbox input "false"
checkbox input "true"
checkbox input "false"
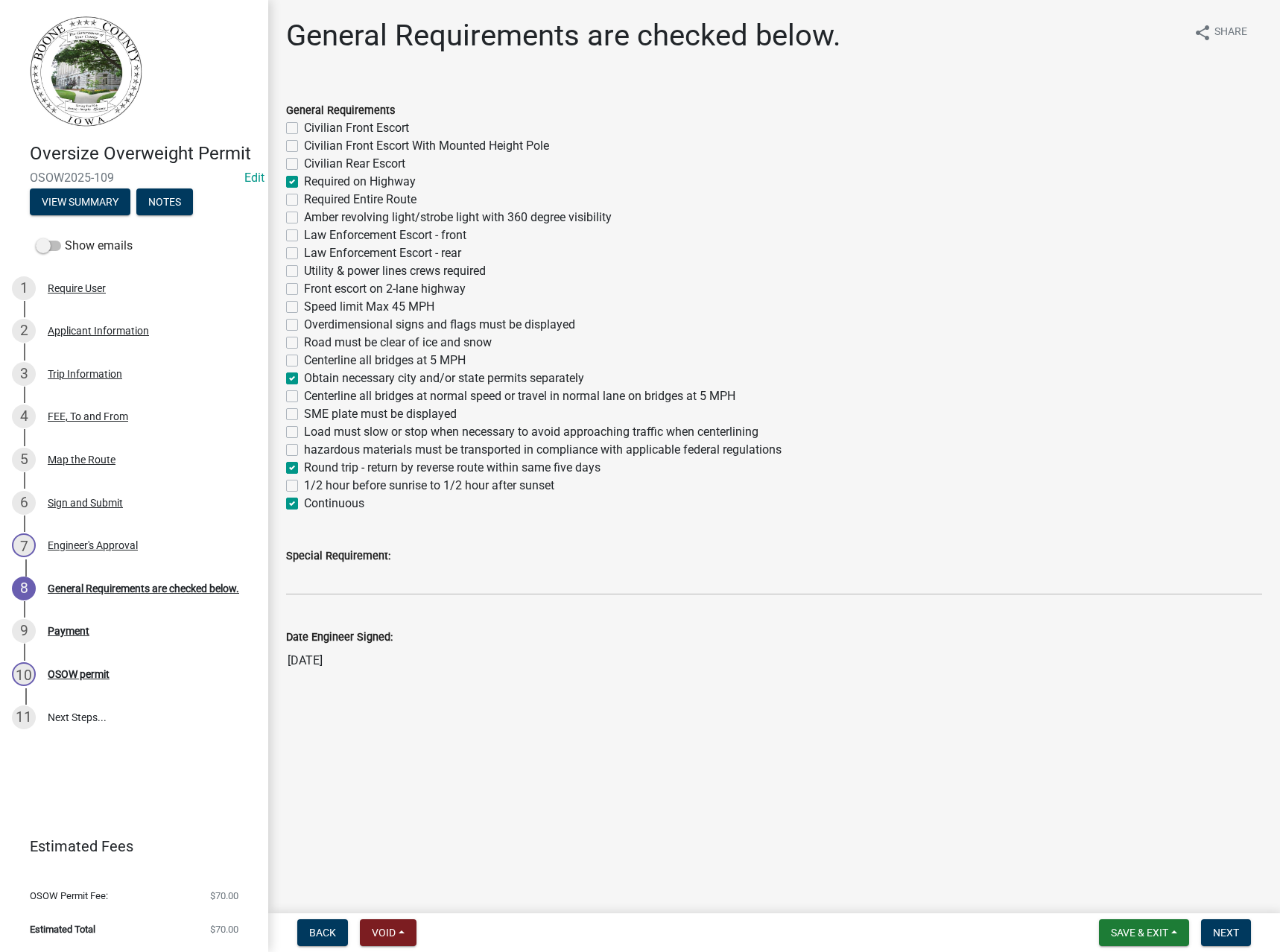
checkbox input "false"
checkbox input "true"
checkbox input "false"
checkbox input "true"
click at [1225, 932] on span "Next" at bounding box center [1225, 932] width 26 height 12
